Goal: Information Seeking & Learning: Compare options

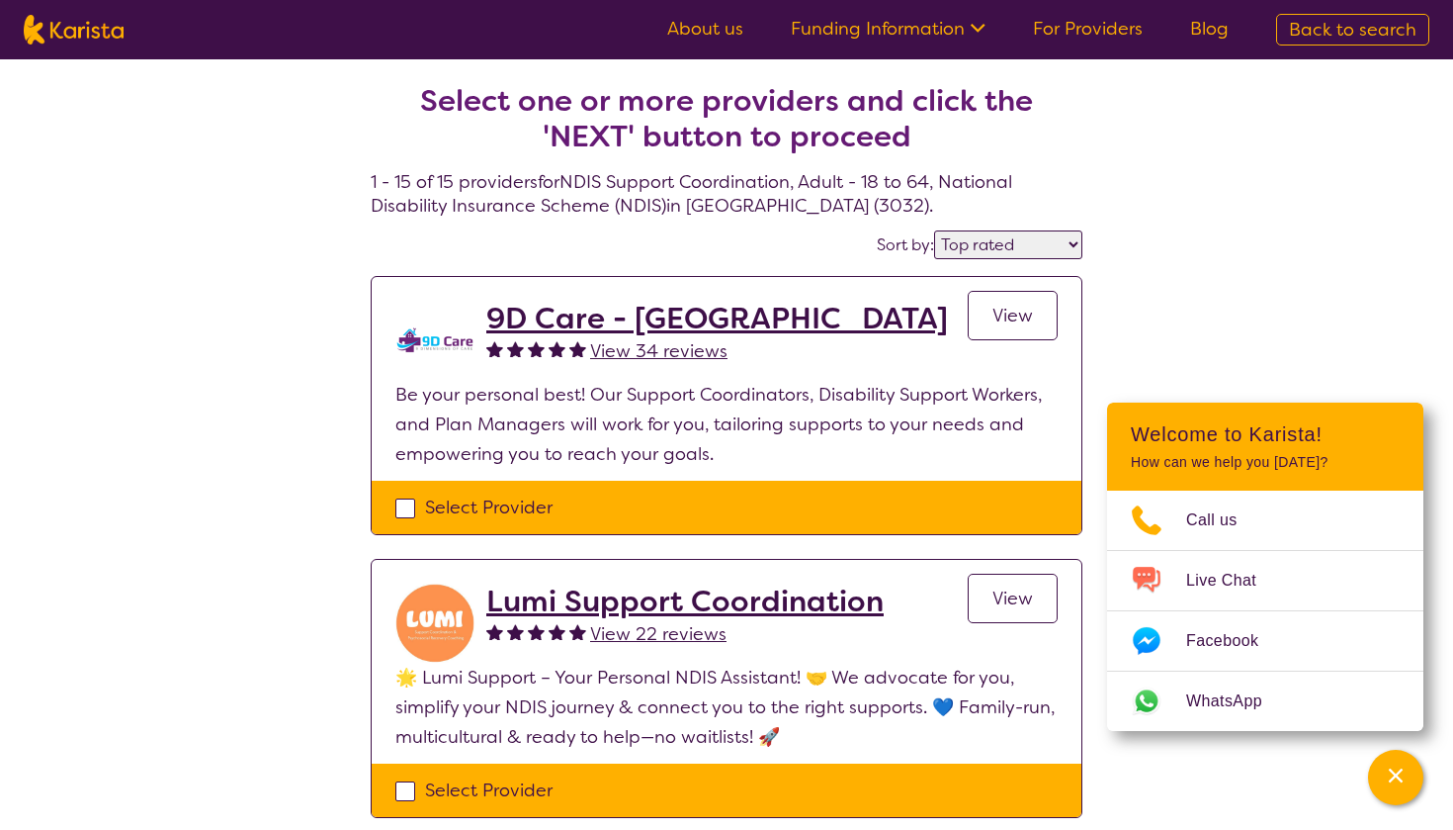
select select "by_score"
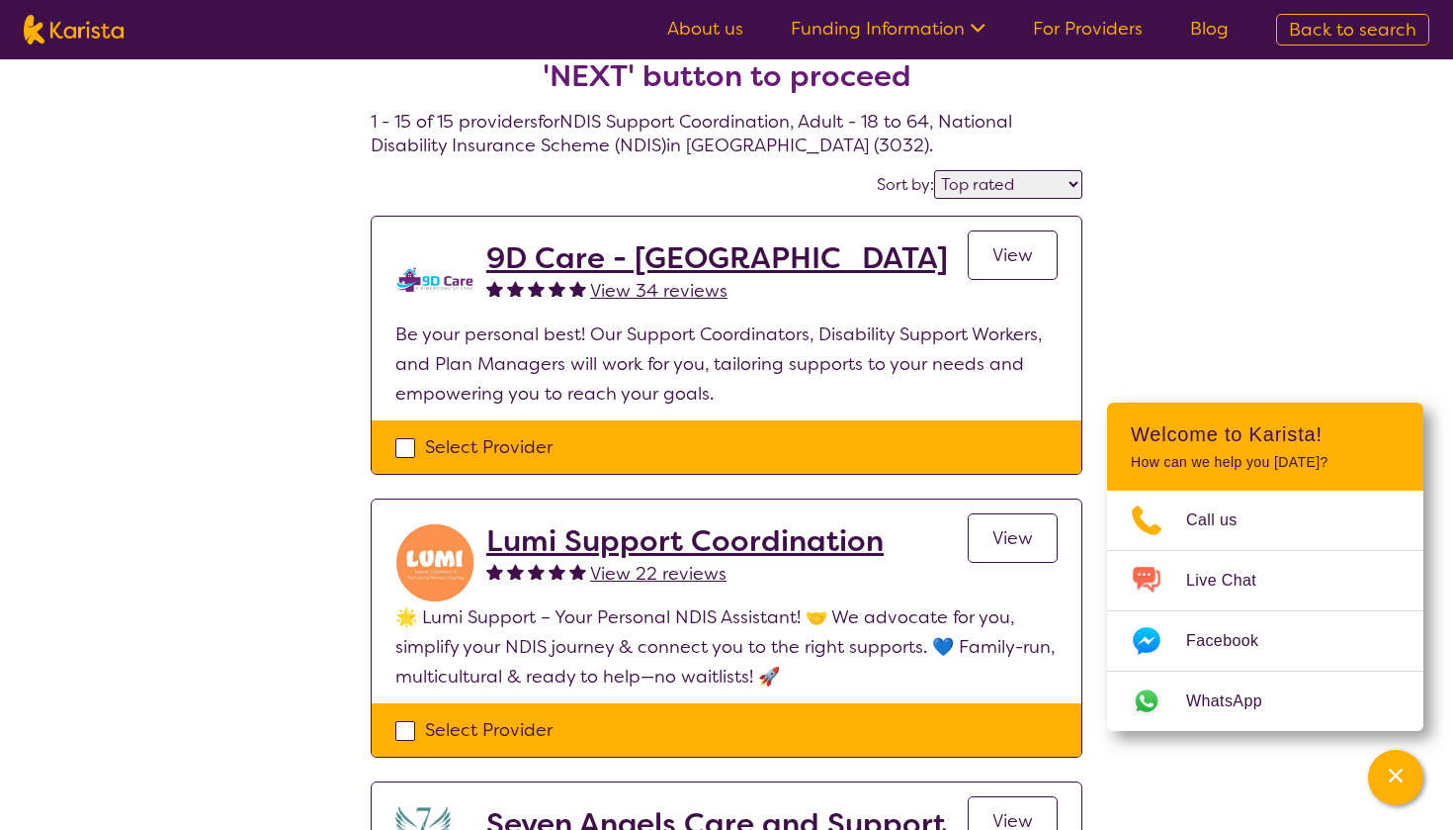
scroll to position [61, 0]
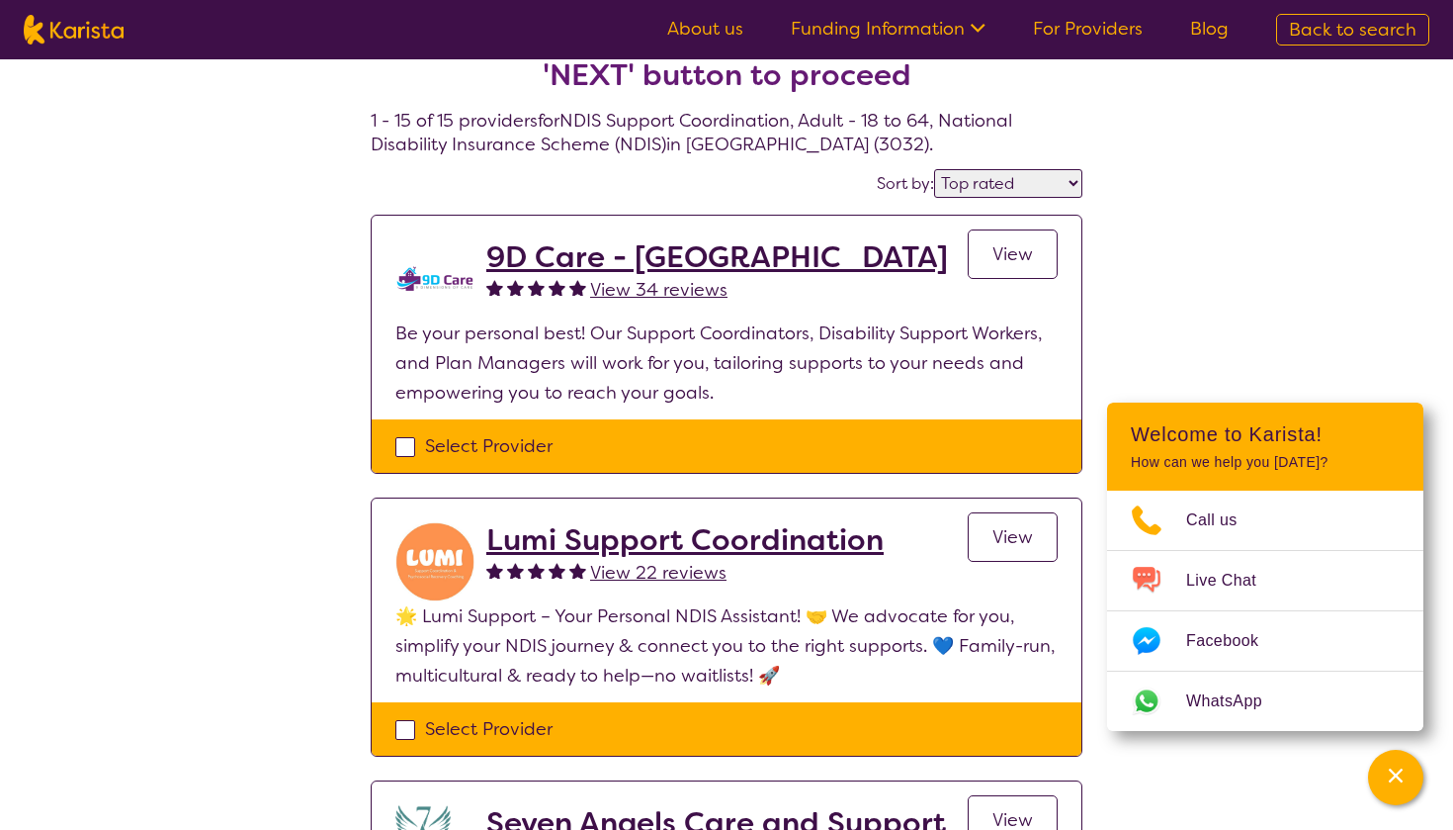
click at [1015, 249] on span "View" at bounding box center [1013, 254] width 41 height 24
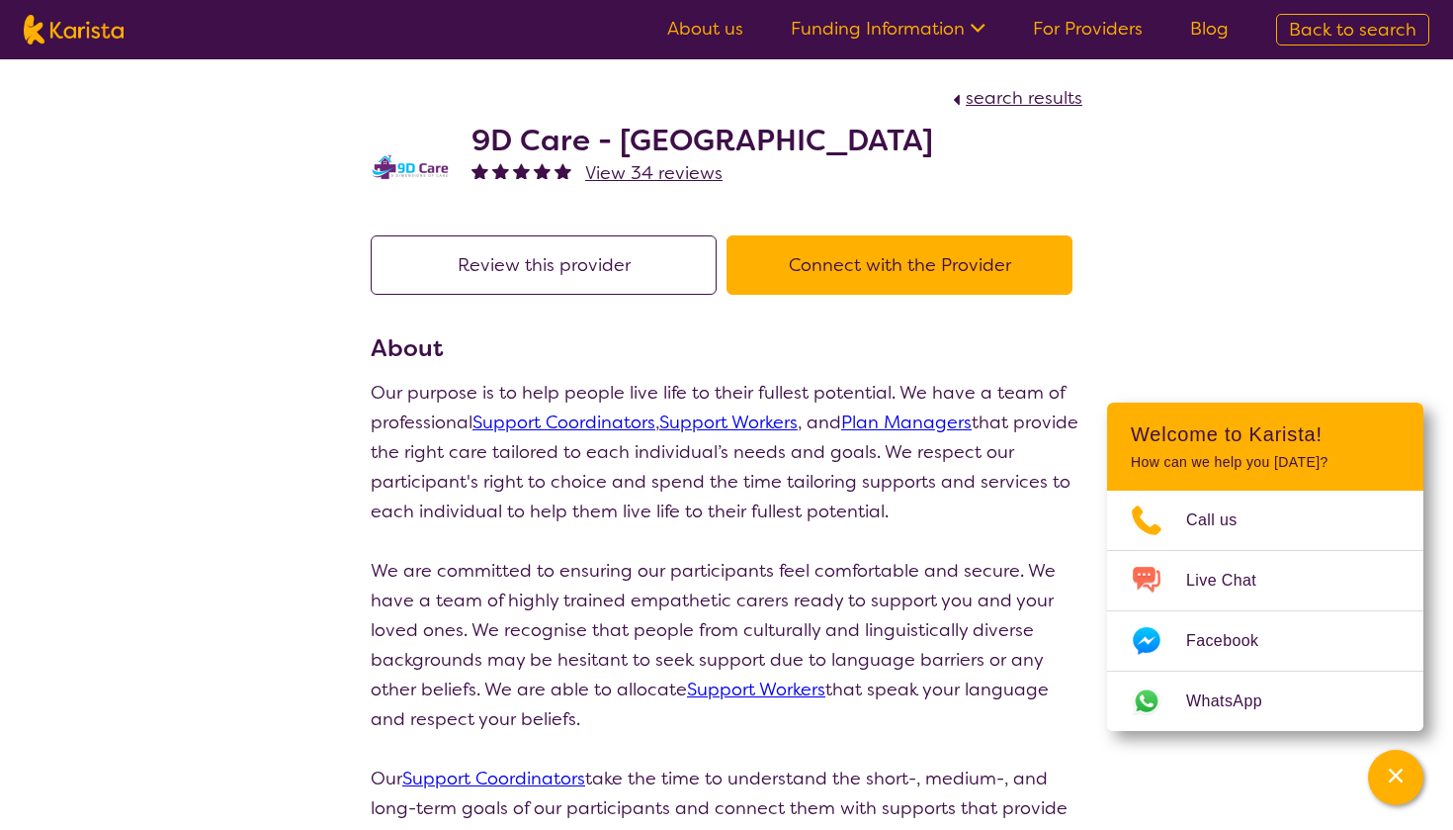
click at [851, 280] on button "Connect with the Provider" at bounding box center [900, 264] width 346 height 59
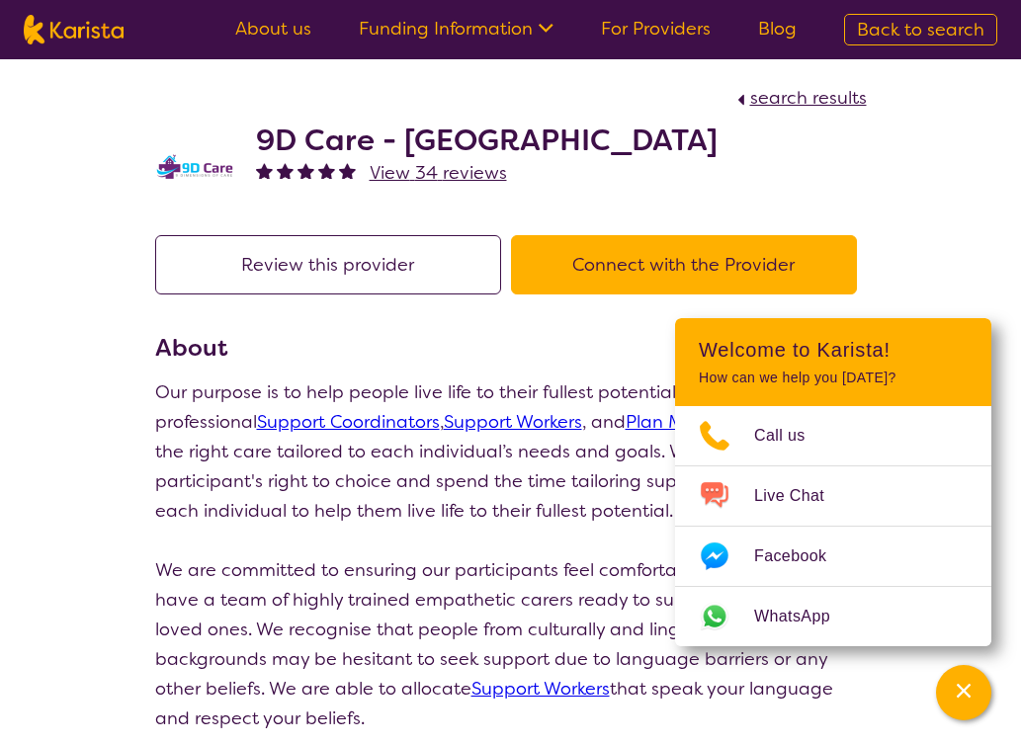
scroll to position [61, 0]
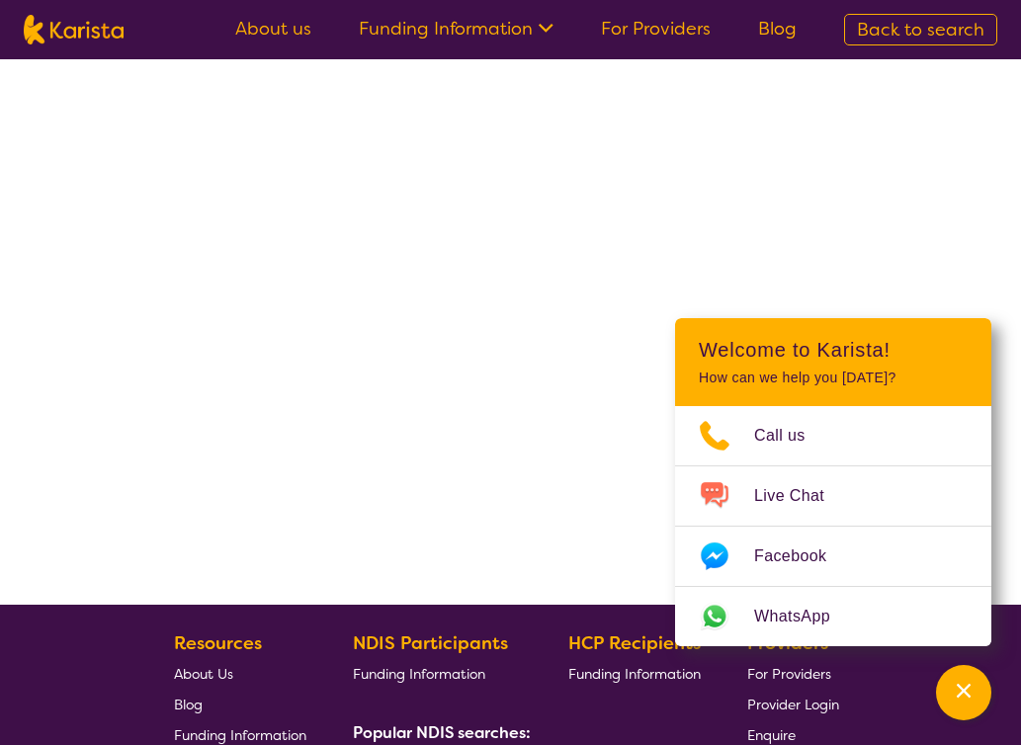
select select "by_score"
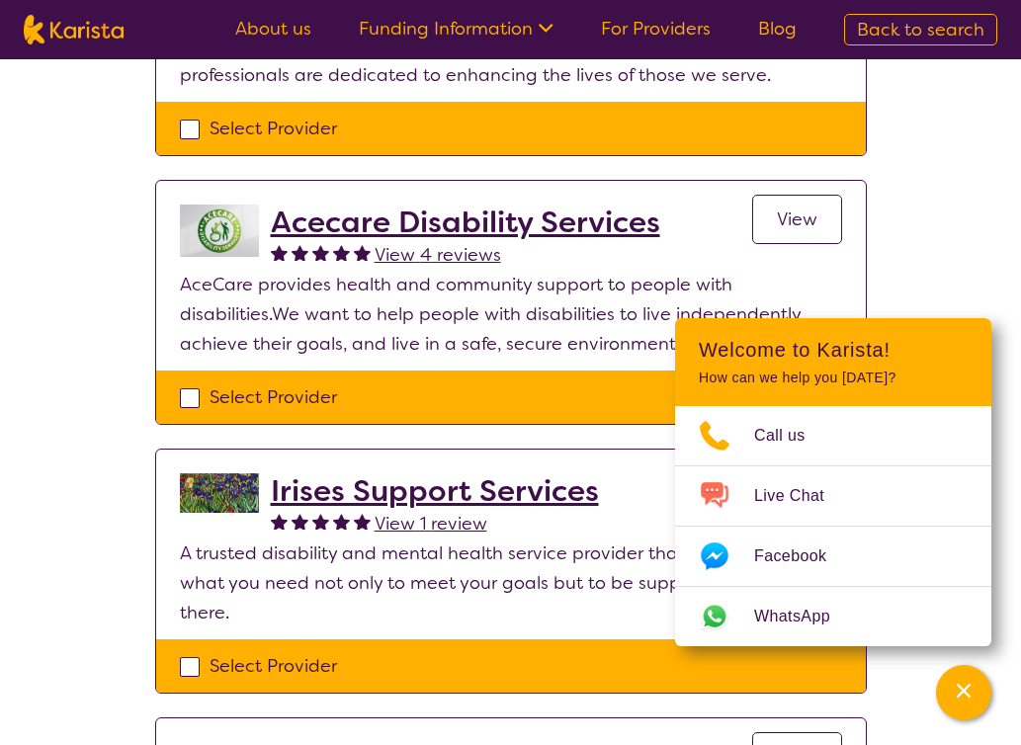
scroll to position [1876, 0]
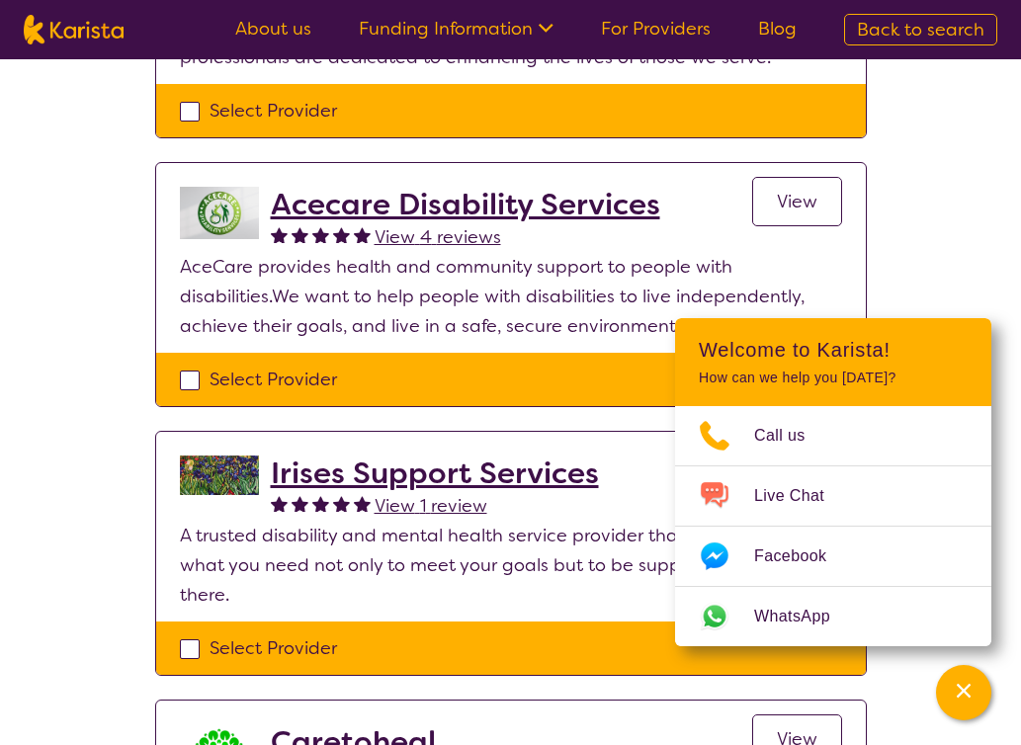
click at [417, 187] on h2 "Acecare Disability Services" at bounding box center [466, 205] width 390 height 36
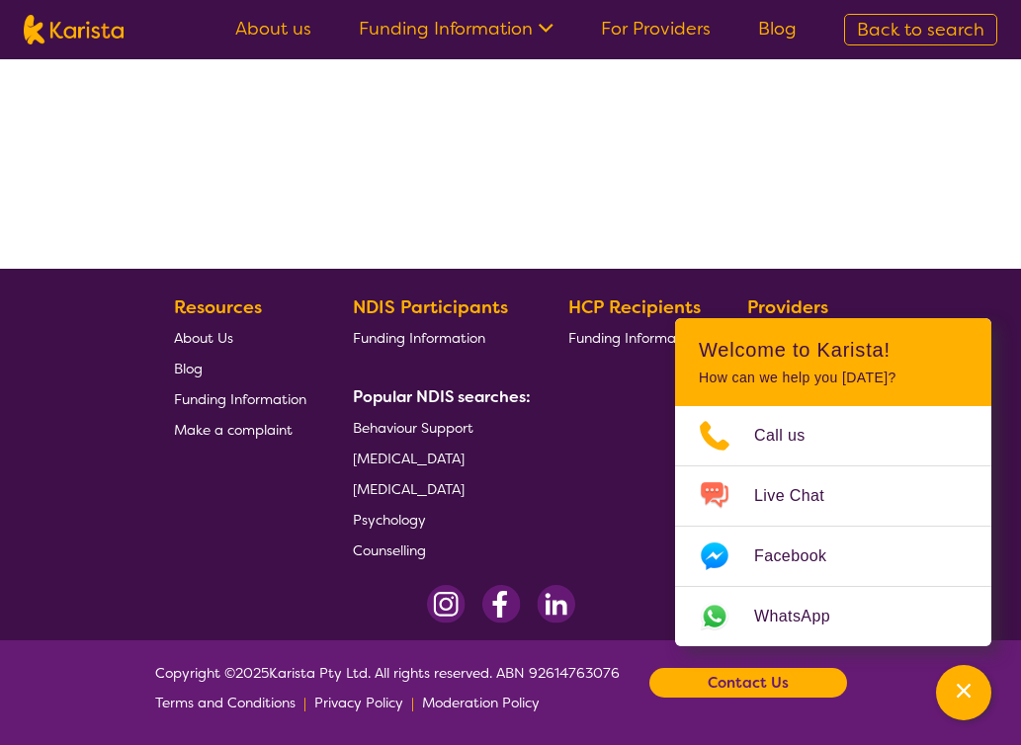
select select "by_score"
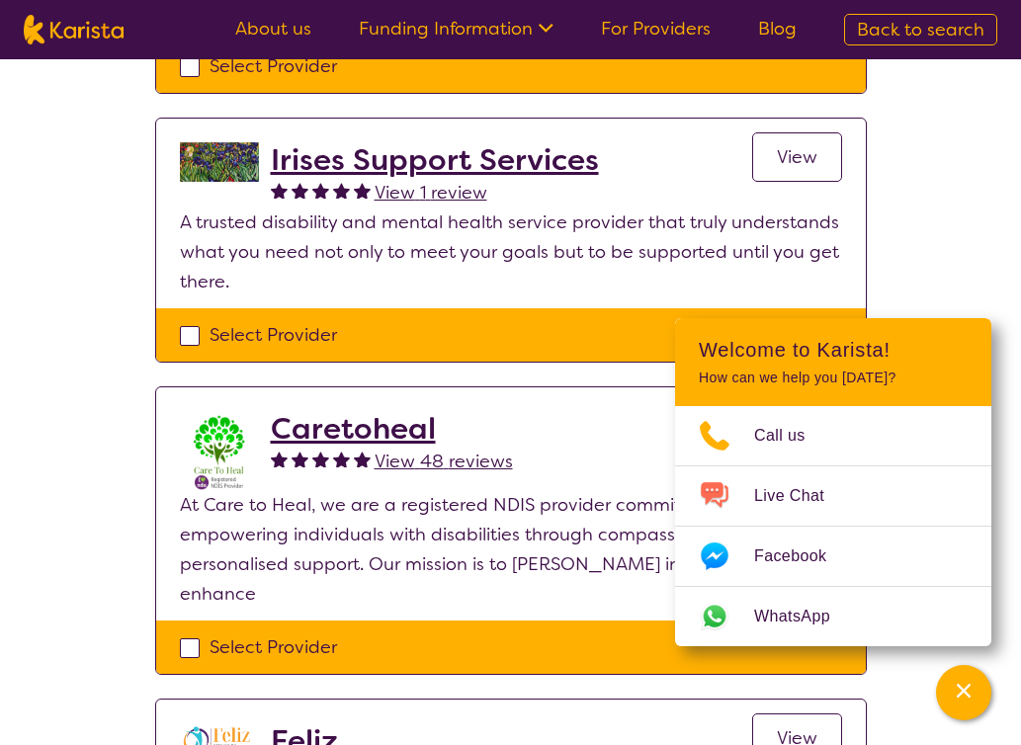
scroll to position [2187, 0]
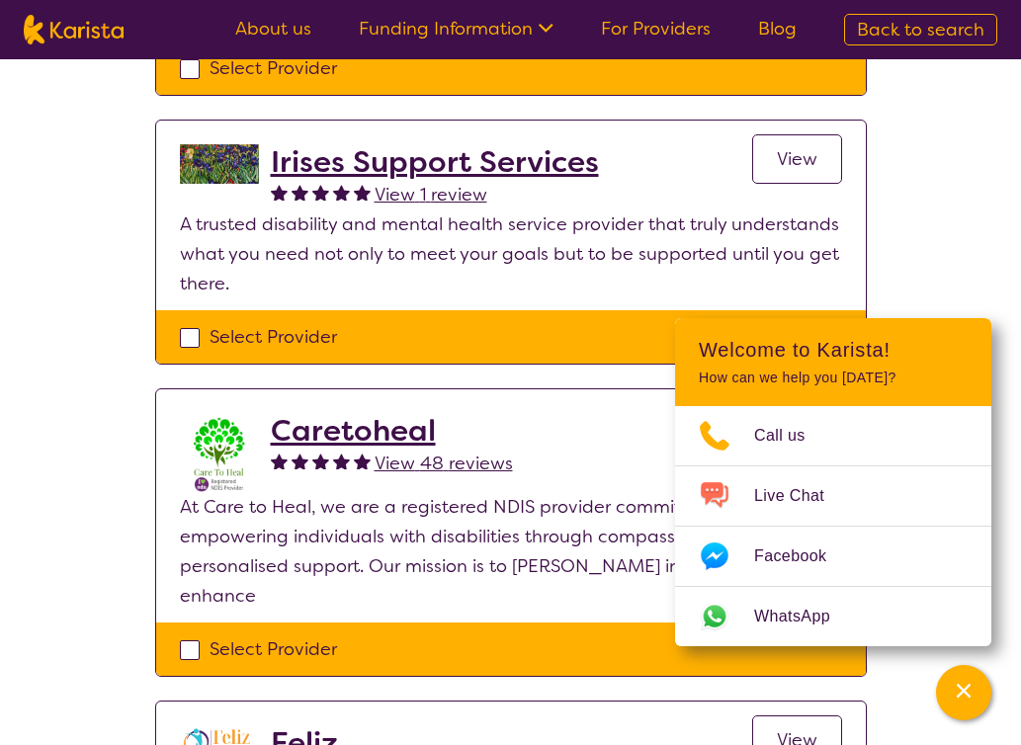
click at [432, 144] on h2 "Irises Support Services" at bounding box center [435, 162] width 328 height 36
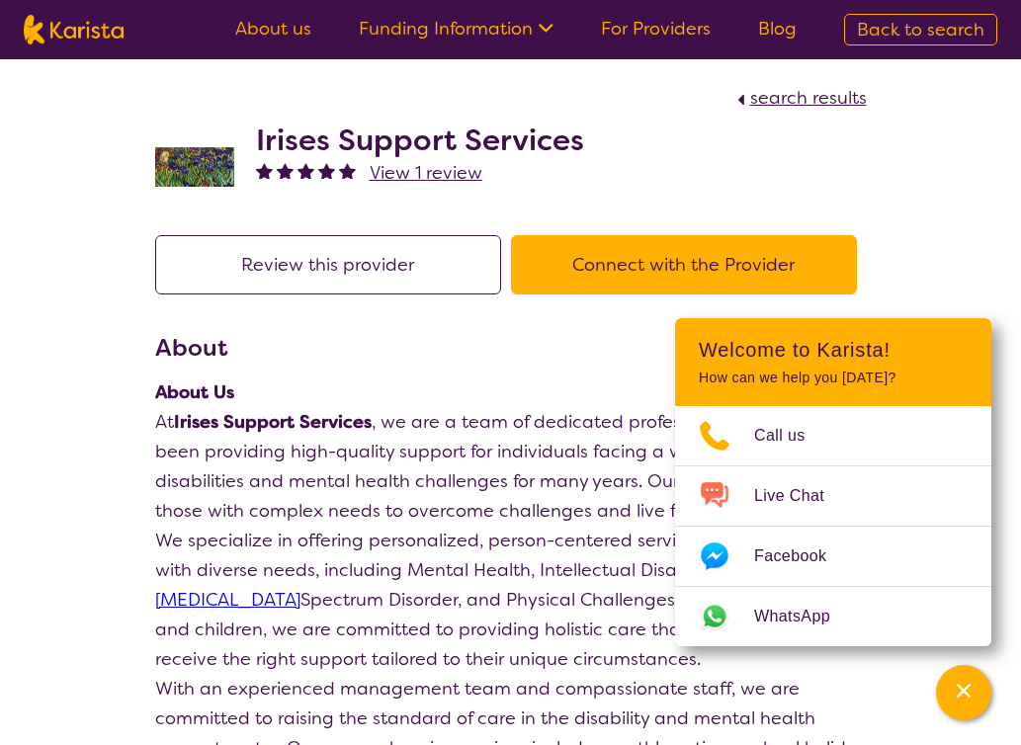
scroll to position [2187, 0]
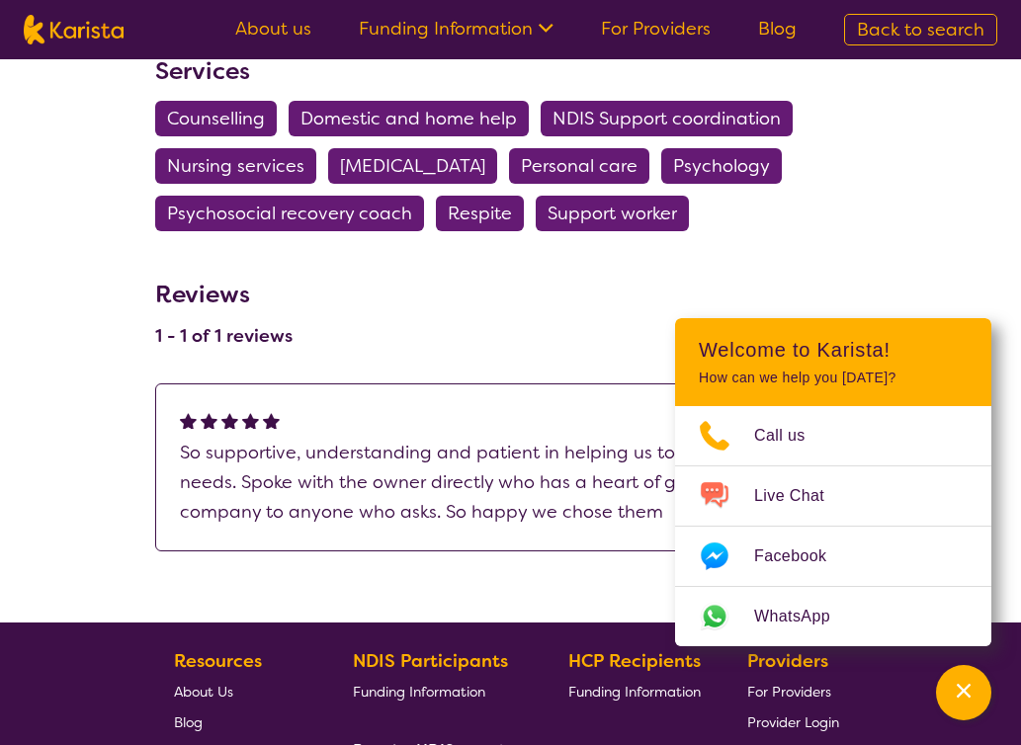
select select "by_score"
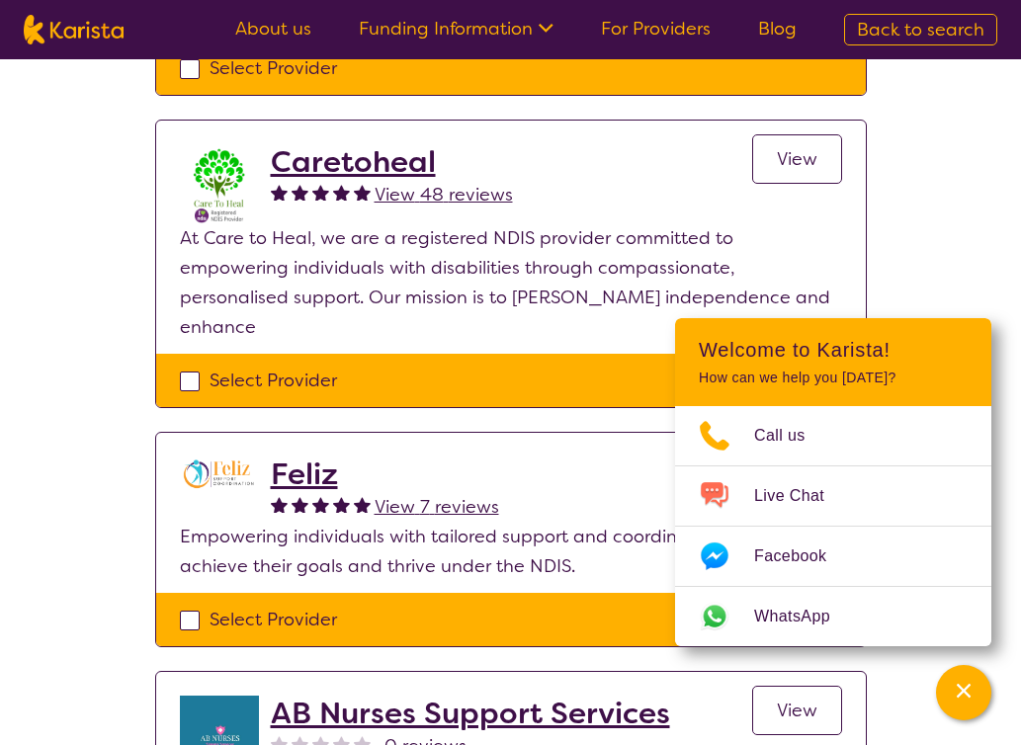
scroll to position [2457, 0]
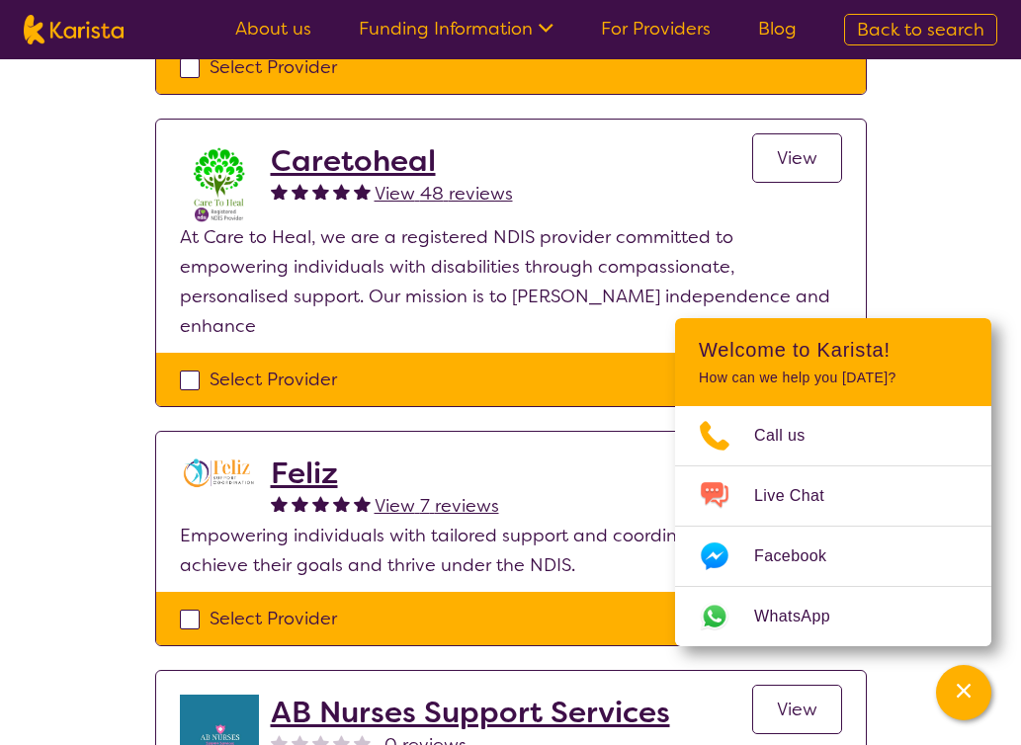
click at [330, 143] on h2 "Caretoheal" at bounding box center [392, 161] width 242 height 36
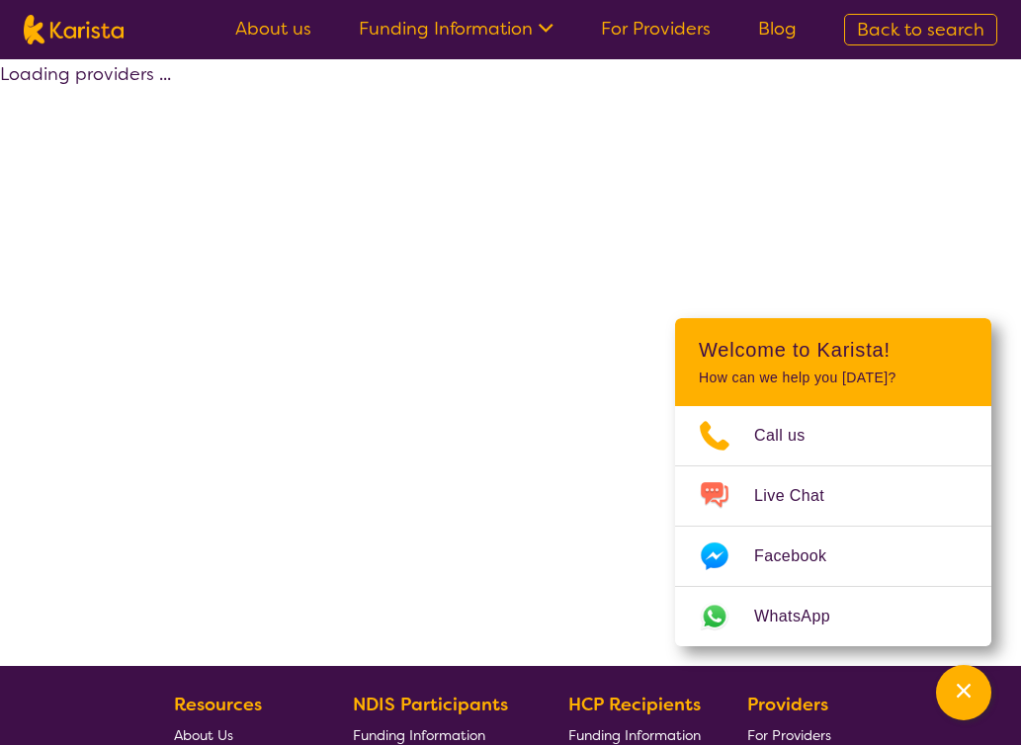
scroll to position [397, 0]
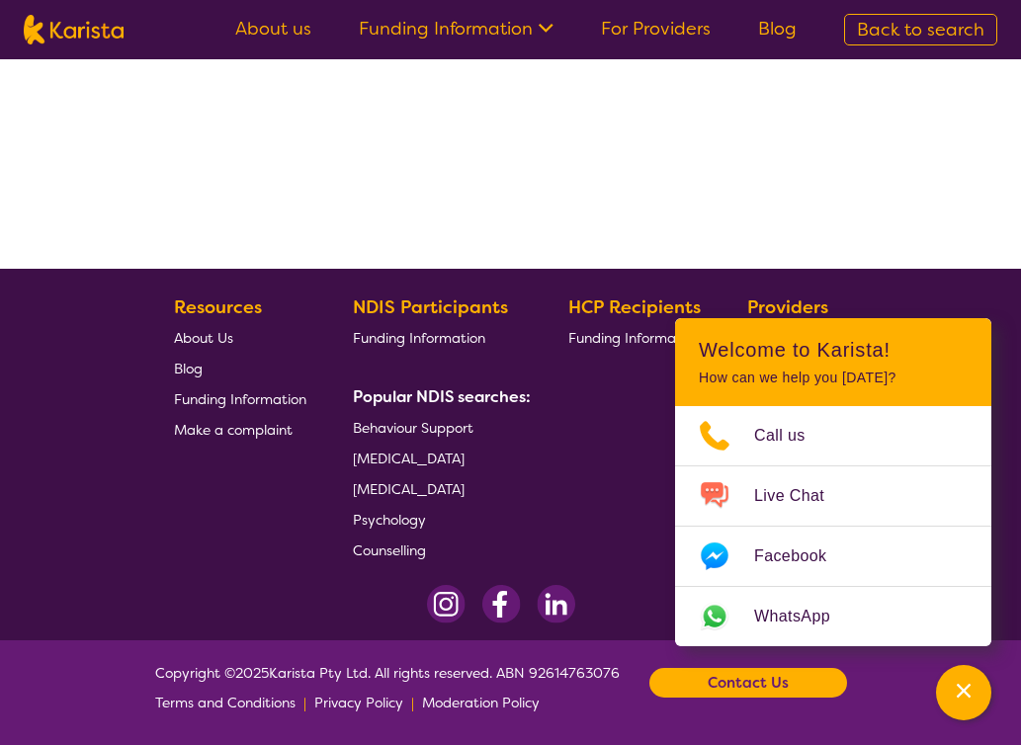
select select "by_score"
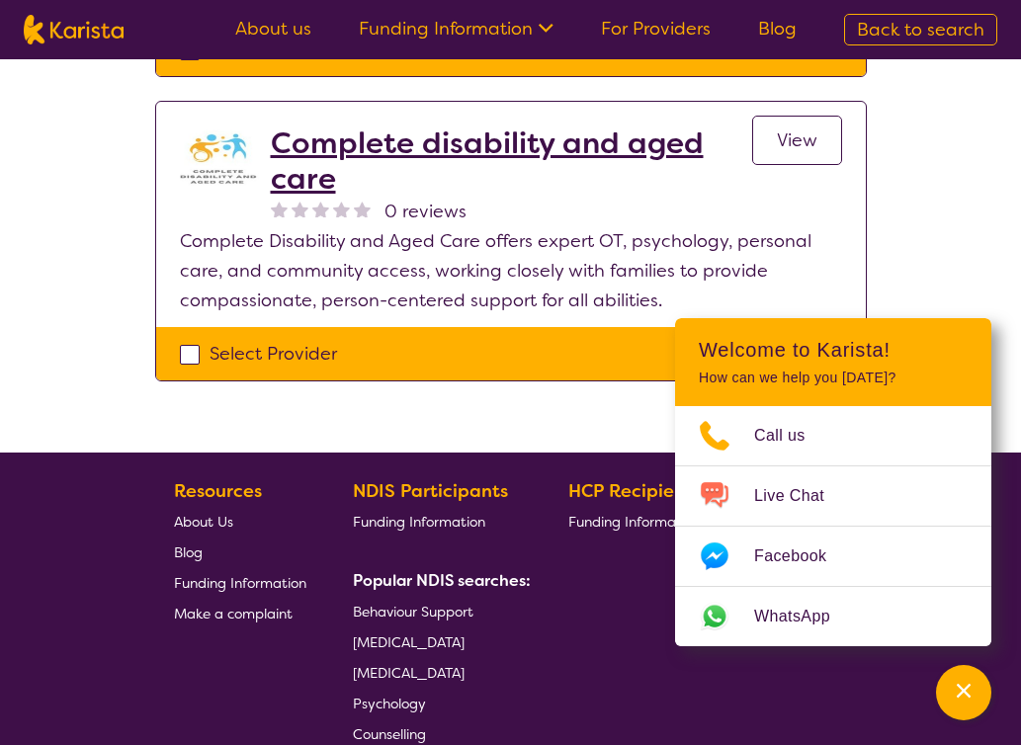
scroll to position [4137, 0]
